Goal: Transaction & Acquisition: Purchase product/service

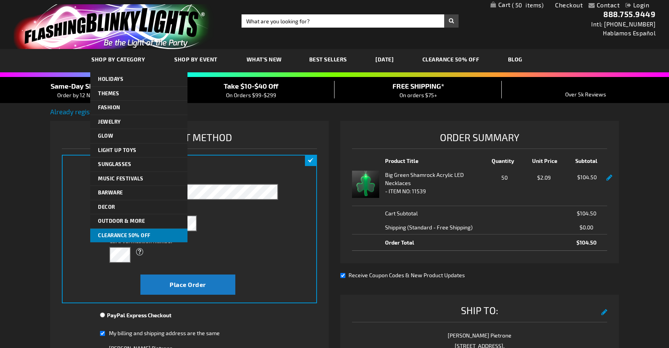
click at [142, 236] on span "CLEARANCE 50% OFF" at bounding box center [124, 235] width 53 height 6
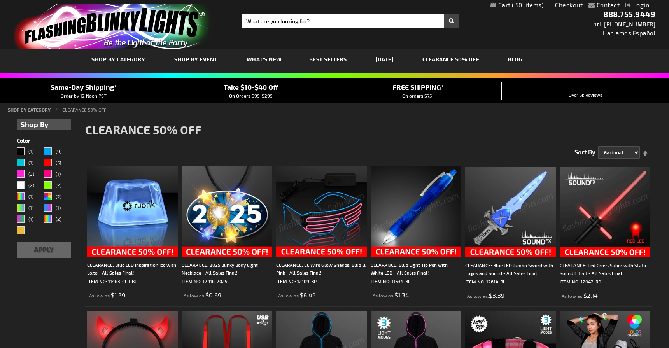
click at [505, 6] on link "My Cart 50 50 items" at bounding box center [516, 5] width 53 height 7
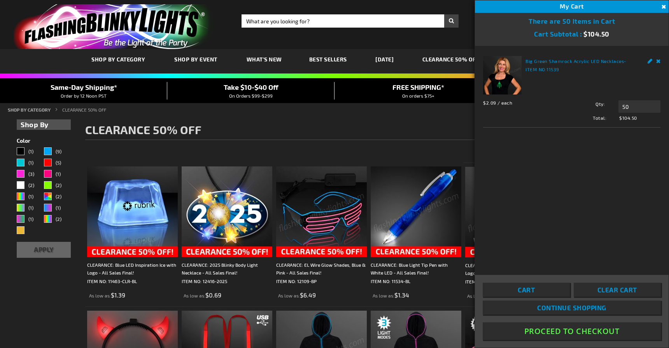
click at [561, 339] on button "Proceed To Checkout" at bounding box center [572, 331] width 178 height 18
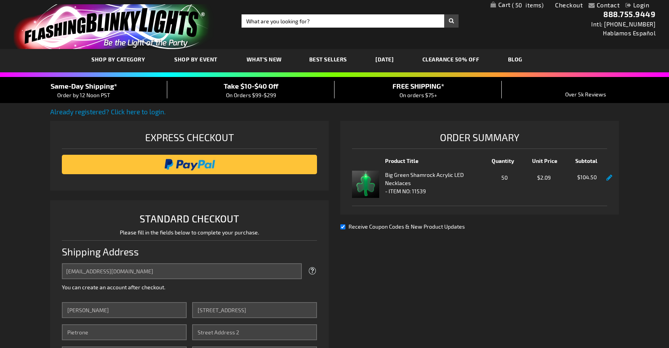
select select "US"
select select "51"
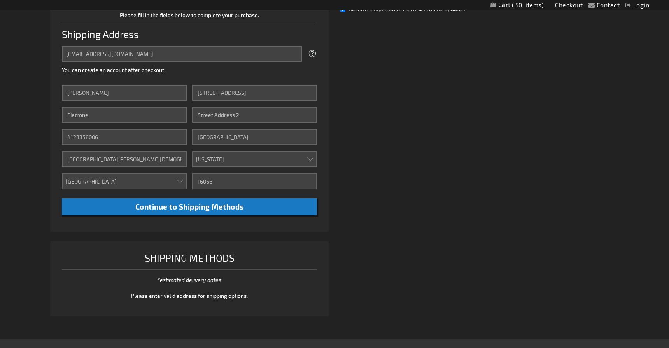
scroll to position [229, 0]
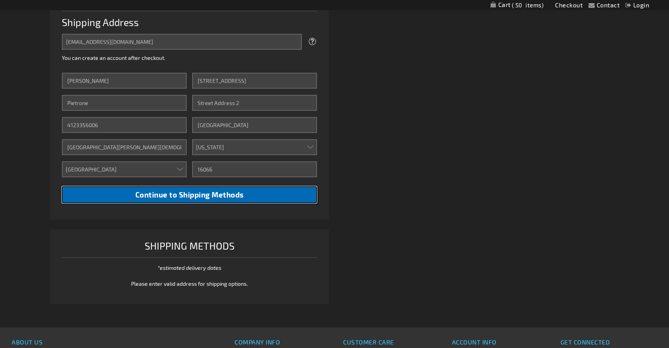
click at [216, 201] on button "Continue to Shipping Methods" at bounding box center [189, 195] width 255 height 18
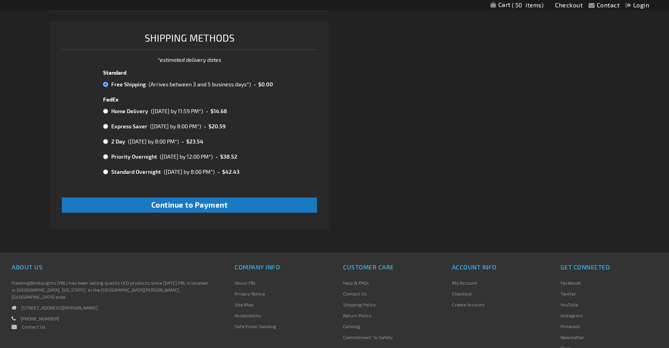
scroll to position [450, 0]
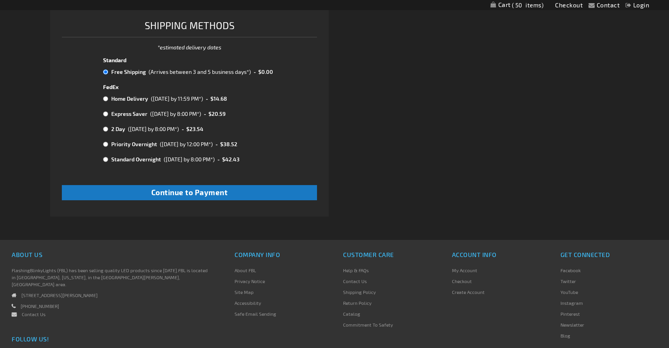
click at [107, 70] on input "radio" at bounding box center [105, 72] width 5 height 6
click at [105, 74] on input "radio" at bounding box center [105, 72] width 5 height 6
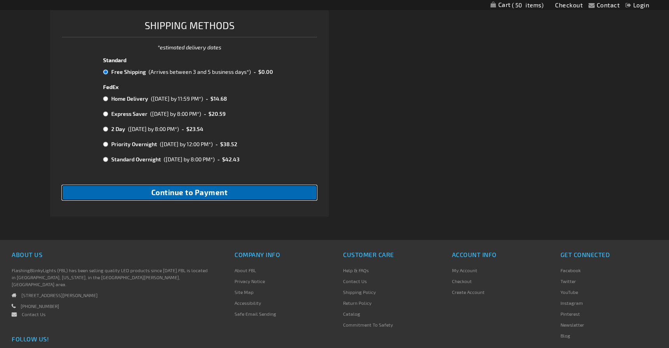
click at [195, 196] on span "Continue to Payment" at bounding box center [189, 192] width 77 height 9
